Goal: Find specific page/section: Find specific page/section

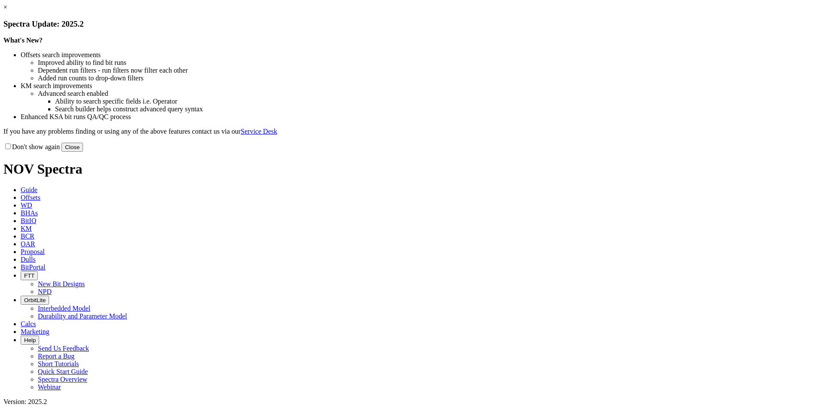
click at [64, 152] on div "× Spectra Update: 2025.2 What's New? Offsets search improvements Improved abili…" at bounding box center [410, 77] width 815 height 148
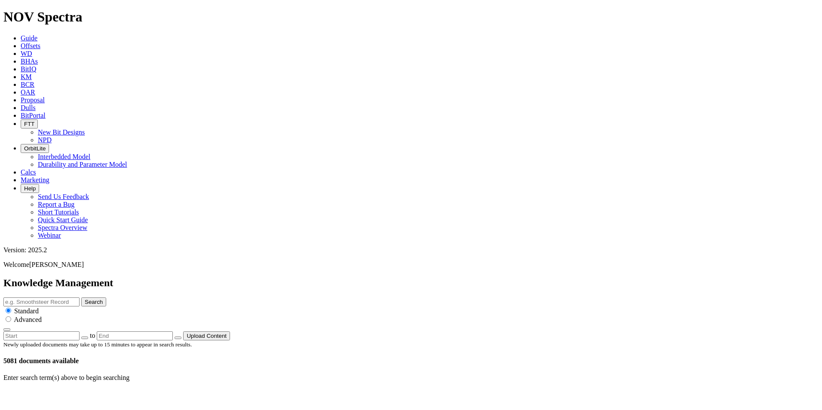
click at [521, 374] on div "Enter search term(s) above to begin searching" at bounding box center [410, 378] width 815 height 8
click at [21, 104] on icon at bounding box center [21, 107] width 0 height 7
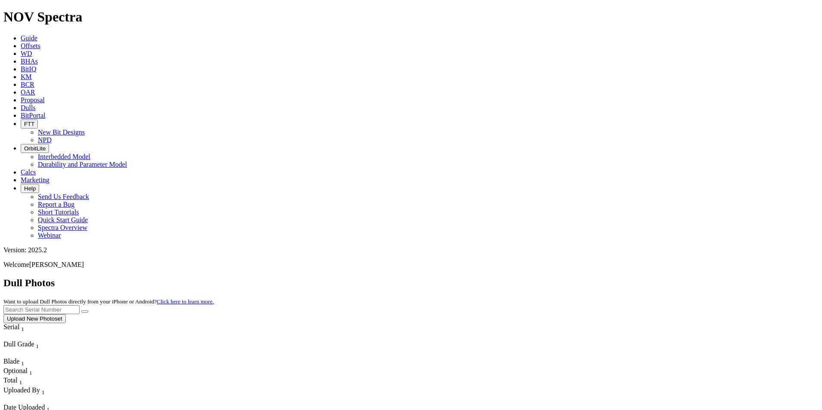
click at [28, 367] on span "Optional" at bounding box center [15, 370] width 24 height 7
click at [45, 404] on span "Date Uploaded" at bounding box center [23, 407] width 41 height 7
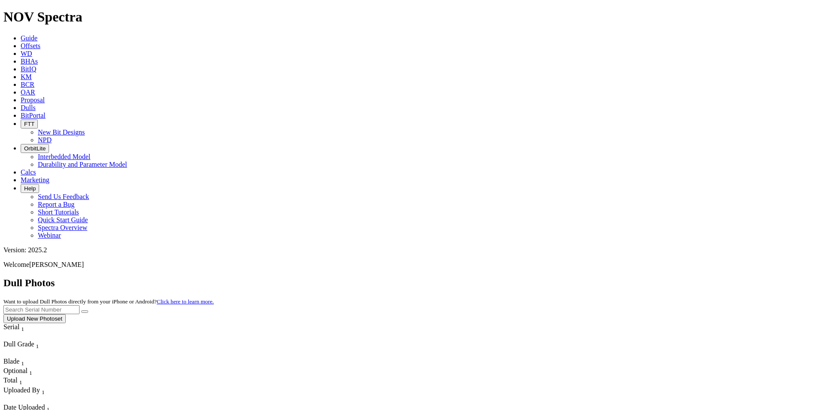
click at [46, 112] on span "BitPortal" at bounding box center [33, 115] width 25 height 7
